Goal: Task Accomplishment & Management: Manage account settings

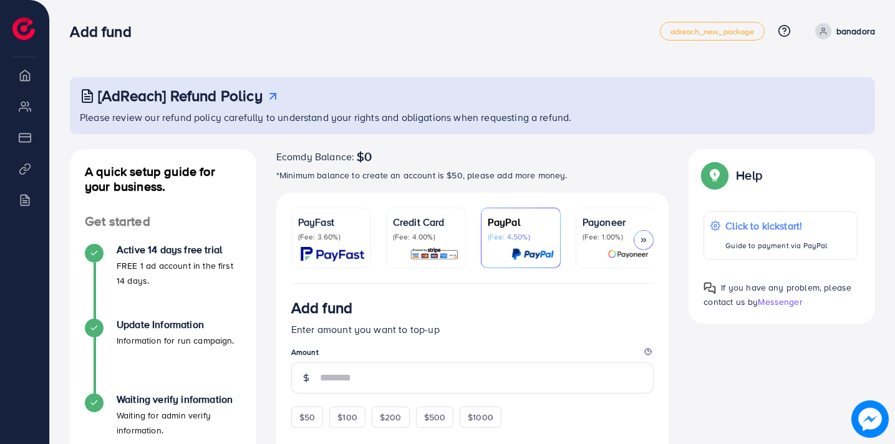
click at [415, 227] on p "Credit Card" at bounding box center [426, 221] width 66 height 15
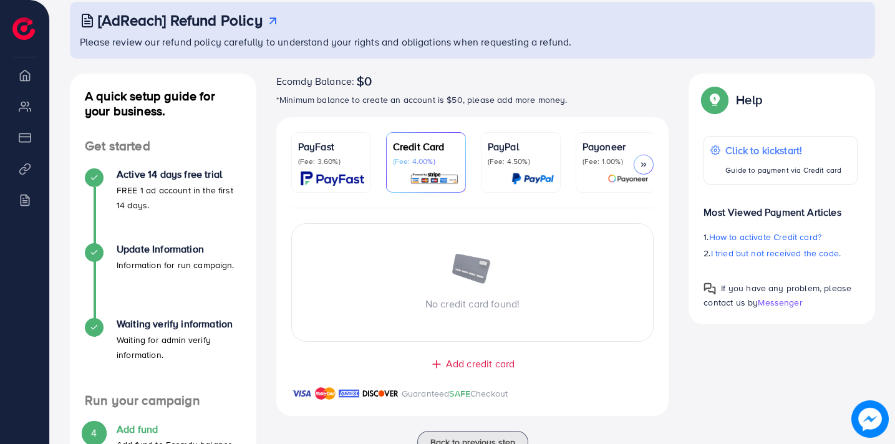
scroll to position [79, 0]
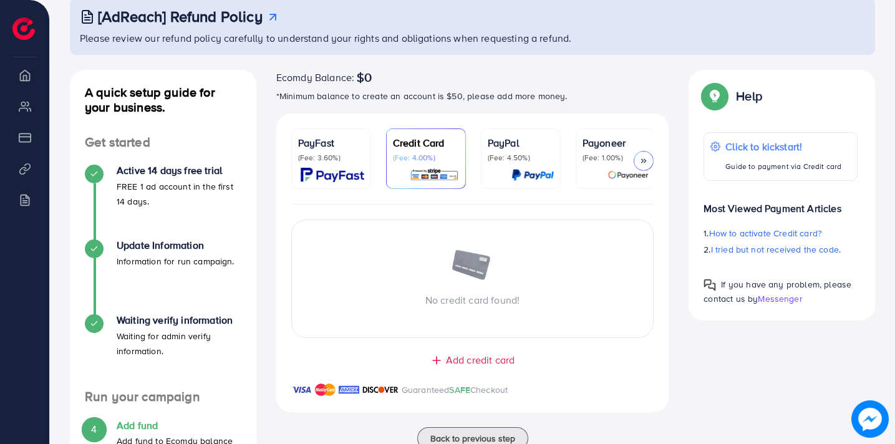
click at [471, 360] on span "Add credit card" at bounding box center [480, 360] width 69 height 14
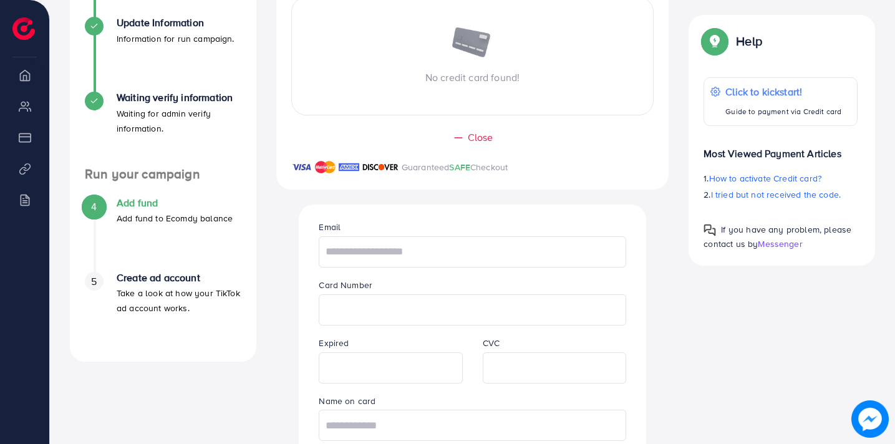
scroll to position [335, 0]
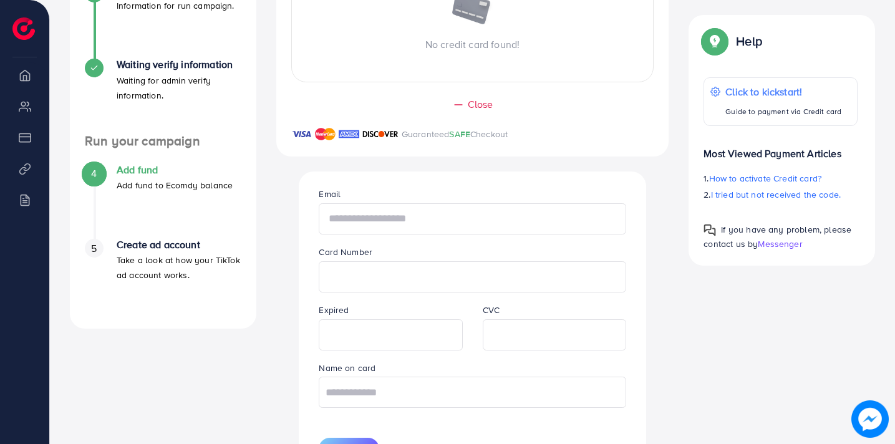
click at [385, 220] on input "text" at bounding box center [472, 218] width 307 height 31
type input "**********"
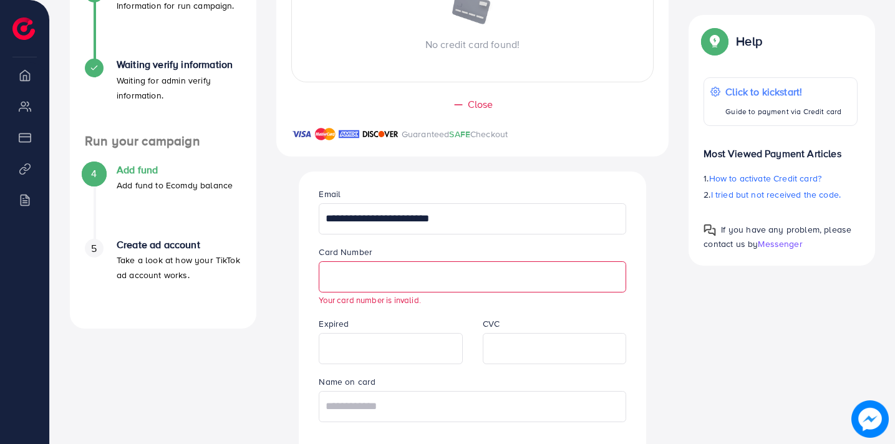
click at [352, 326] on div "Expired" at bounding box center [390, 340] width 163 height 48
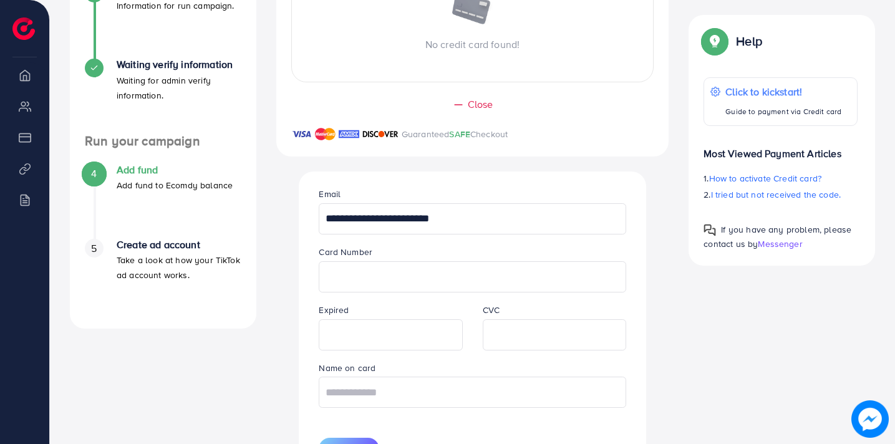
click at [407, 304] on div "**********" at bounding box center [472, 323] width 327 height 304
click at [440, 392] on input "text" at bounding box center [472, 392] width 307 height 31
type input "*"
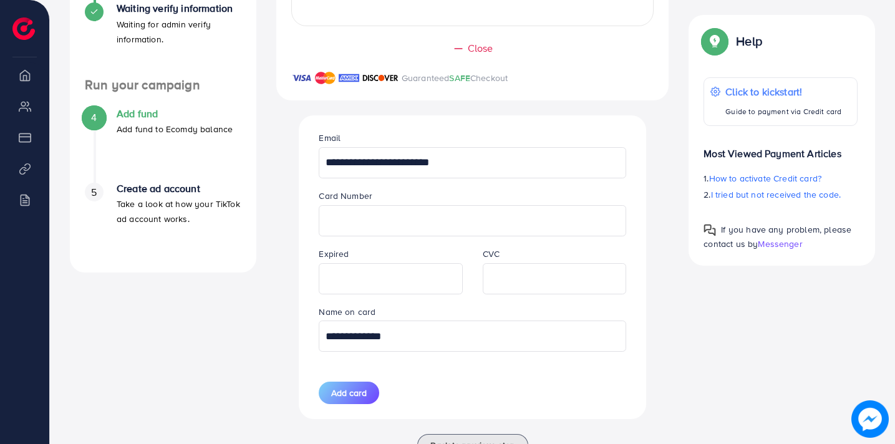
scroll to position [405, 0]
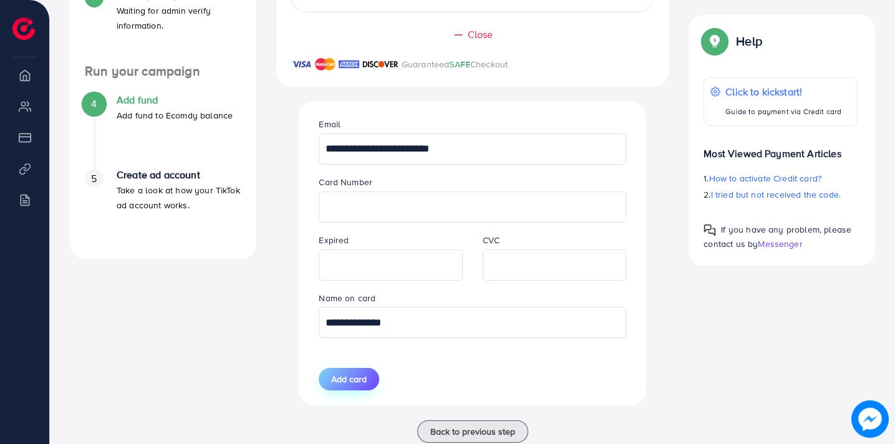
type input "**********"
click at [365, 381] on span "Add card" at bounding box center [349, 379] width 36 height 12
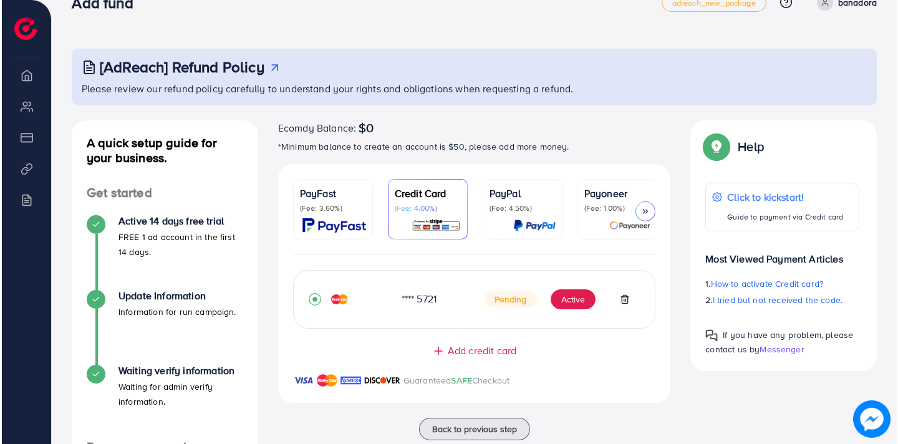
scroll to position [28, 0]
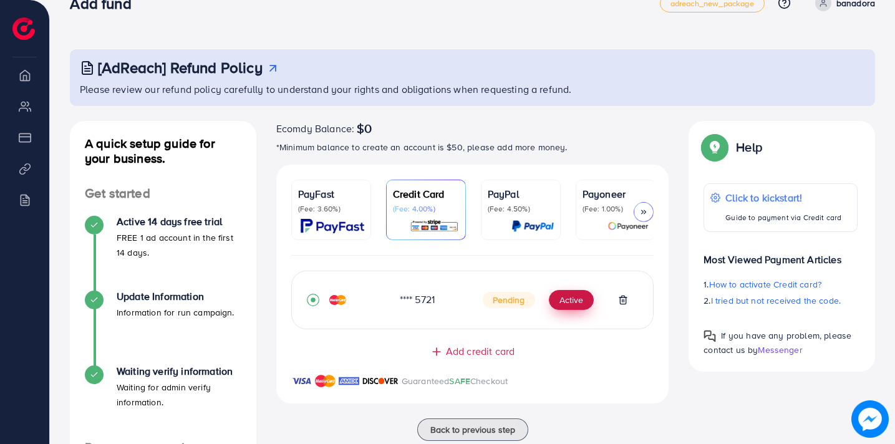
click at [581, 302] on button "Active" at bounding box center [571, 300] width 45 height 20
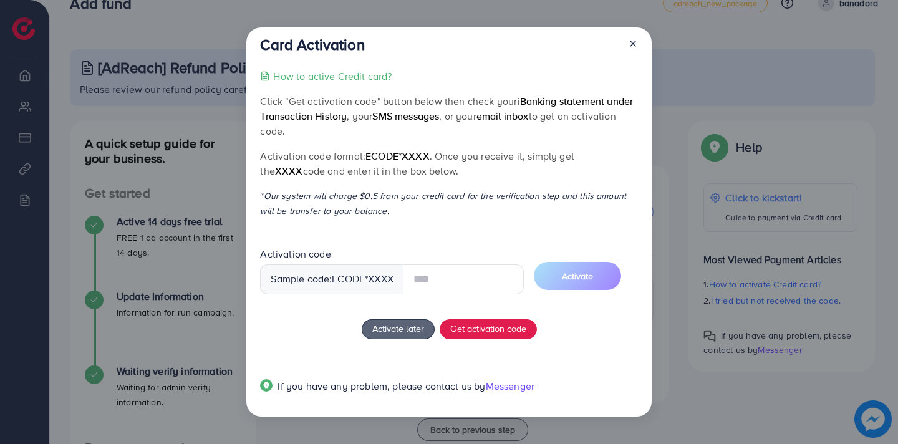
click at [442, 277] on input "text" at bounding box center [463, 279] width 121 height 30
click at [435, 301] on span "Activation code Sample code: ecode *XXXX" at bounding box center [392, 276] width 264 height 56
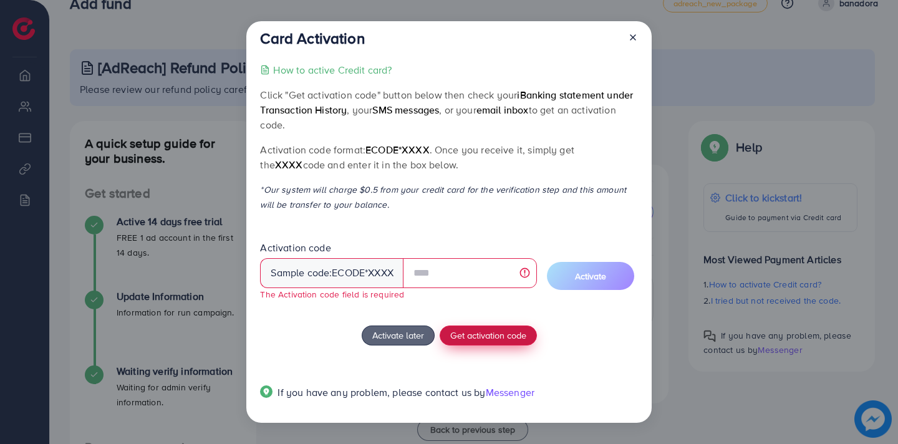
click at [470, 334] on span "Get activation code" at bounding box center [488, 335] width 76 height 13
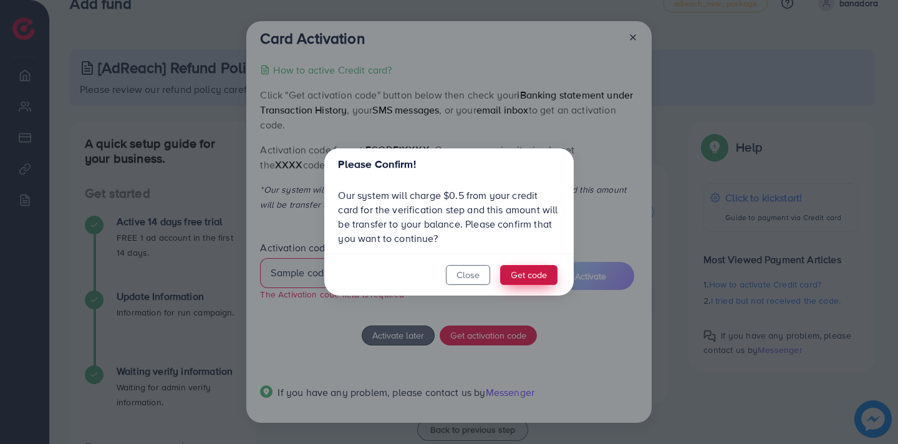
click at [519, 273] on button "Get code" at bounding box center [528, 275] width 57 height 20
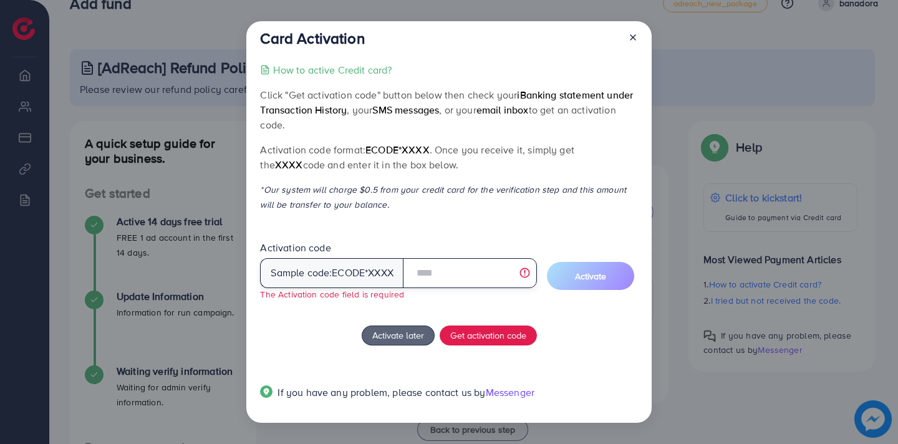
click at [476, 279] on input "text" at bounding box center [470, 273] width 134 height 30
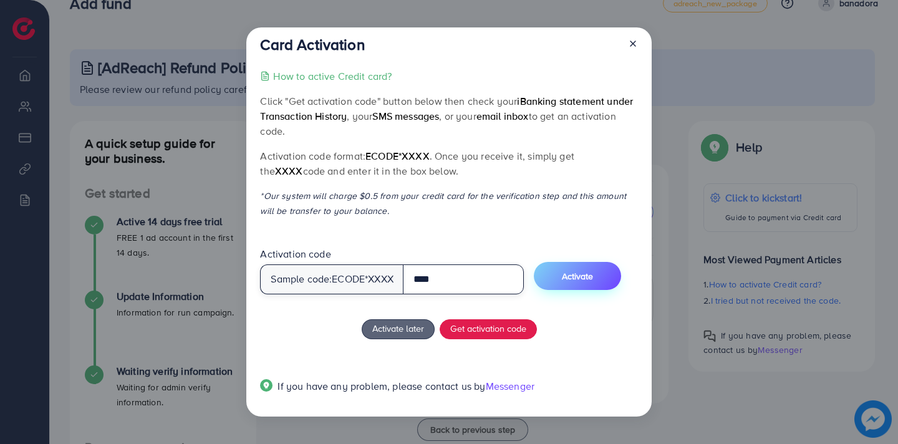
type input "****"
click at [572, 279] on span "Activate" at bounding box center [577, 276] width 31 height 12
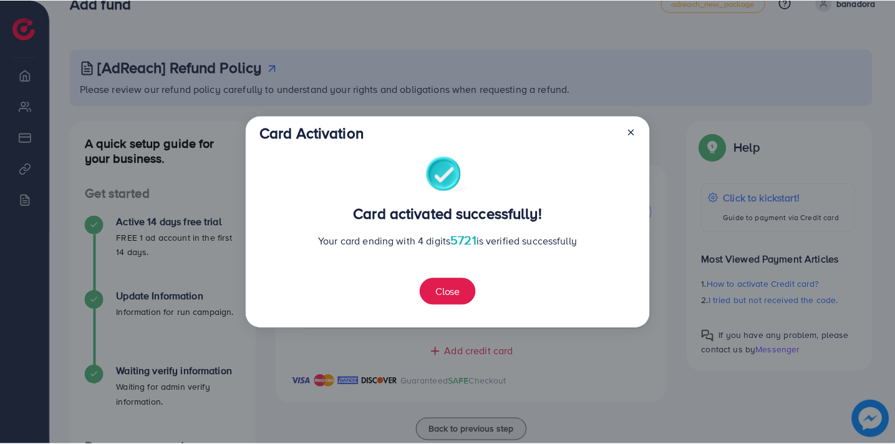
scroll to position [319, 0]
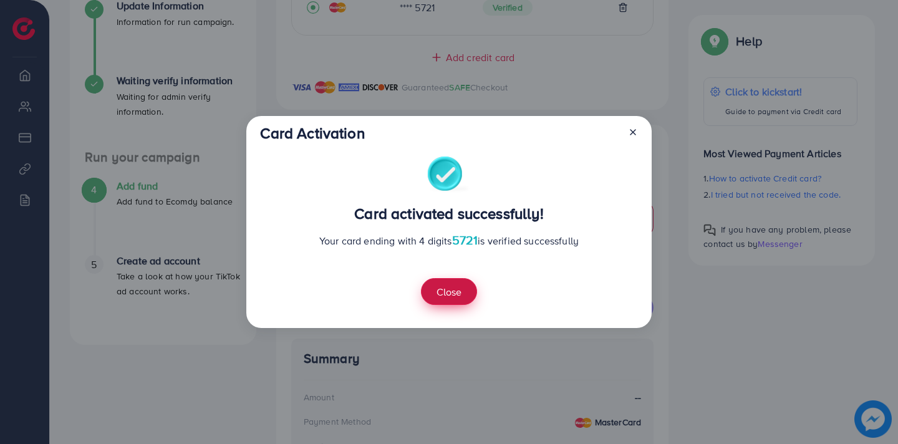
click at [442, 295] on button "Close" at bounding box center [449, 291] width 56 height 27
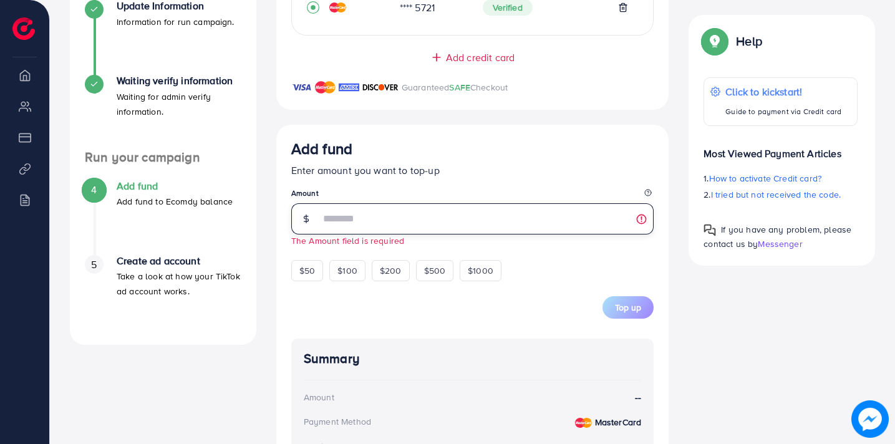
click at [393, 218] on input "number" at bounding box center [487, 218] width 334 height 31
click at [317, 276] on div "$50" at bounding box center [307, 270] width 32 height 21
type input "**"
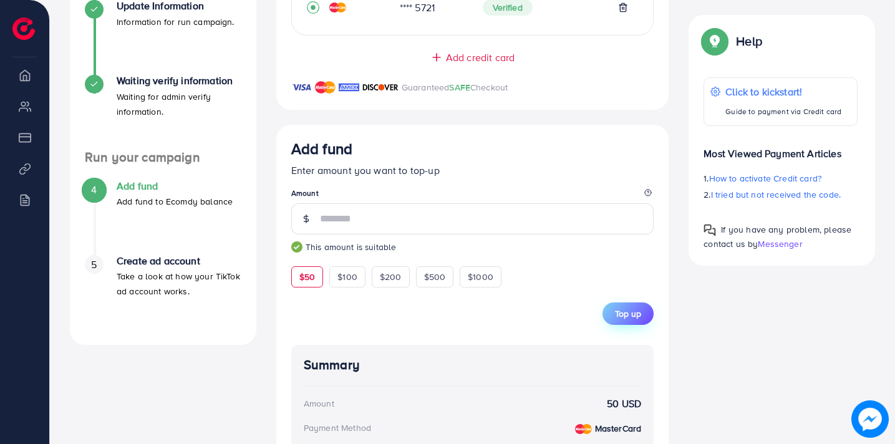
click at [624, 310] on button "Top up" at bounding box center [627, 313] width 51 height 22
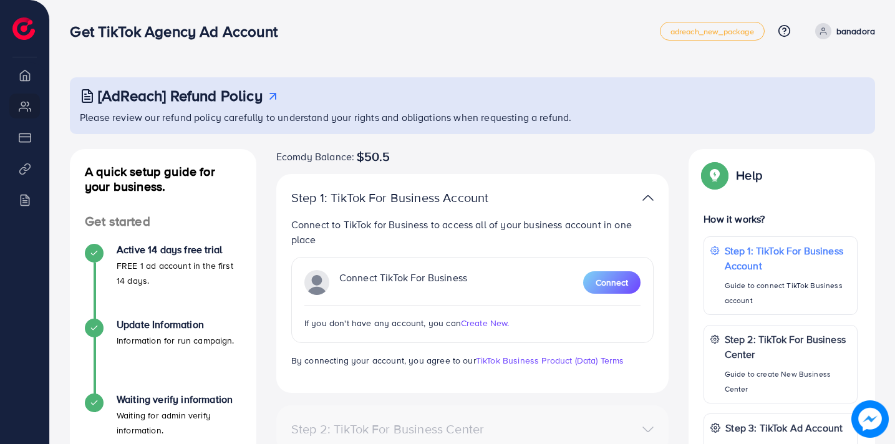
click at [27, 80] on li "Overview" at bounding box center [24, 74] width 49 height 25
click at [552, 275] on div "Connect TikTok For Business Connect" at bounding box center [472, 282] width 337 height 25
